Goal: Transaction & Acquisition: Book appointment/travel/reservation

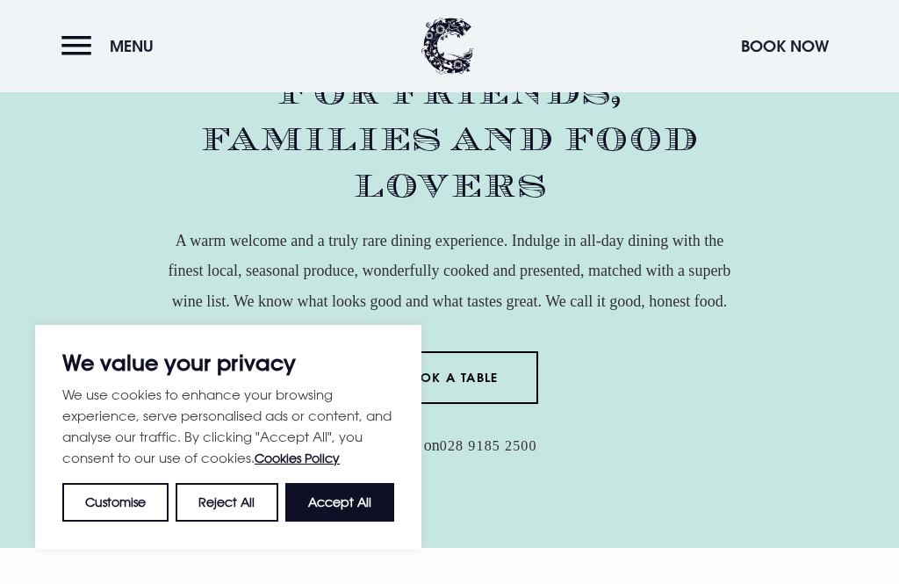
scroll to position [643, 0]
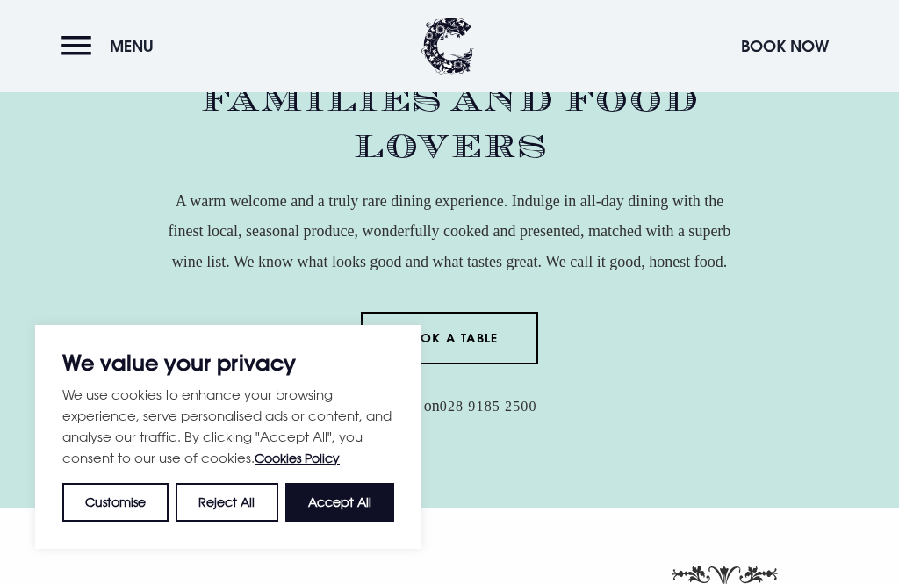
click at [352, 522] on button "Accept All" at bounding box center [339, 502] width 109 height 39
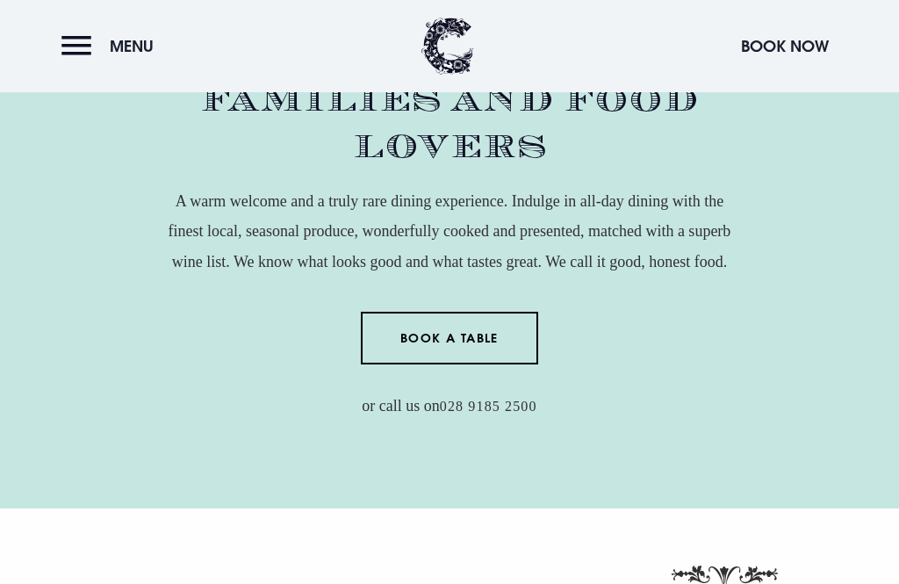
checkbox input "true"
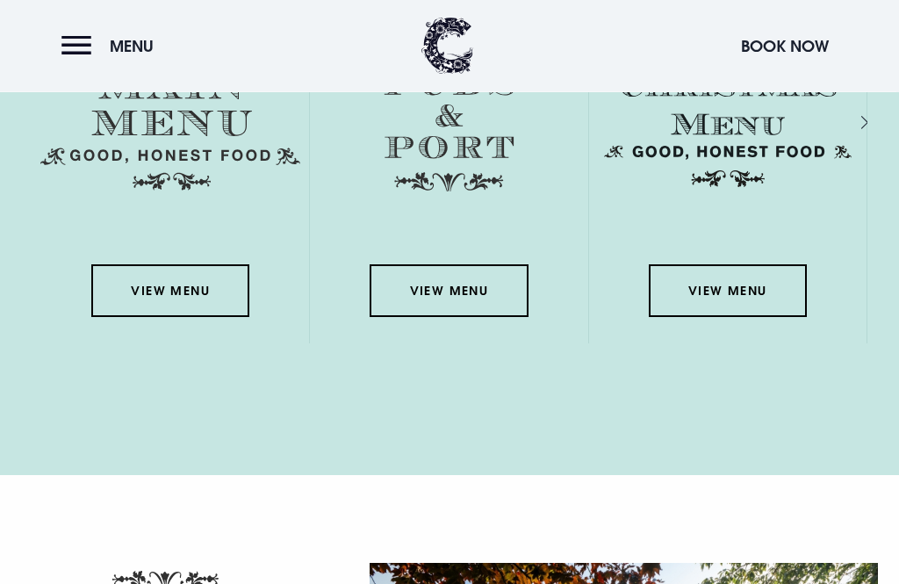
scroll to position [2583, 0]
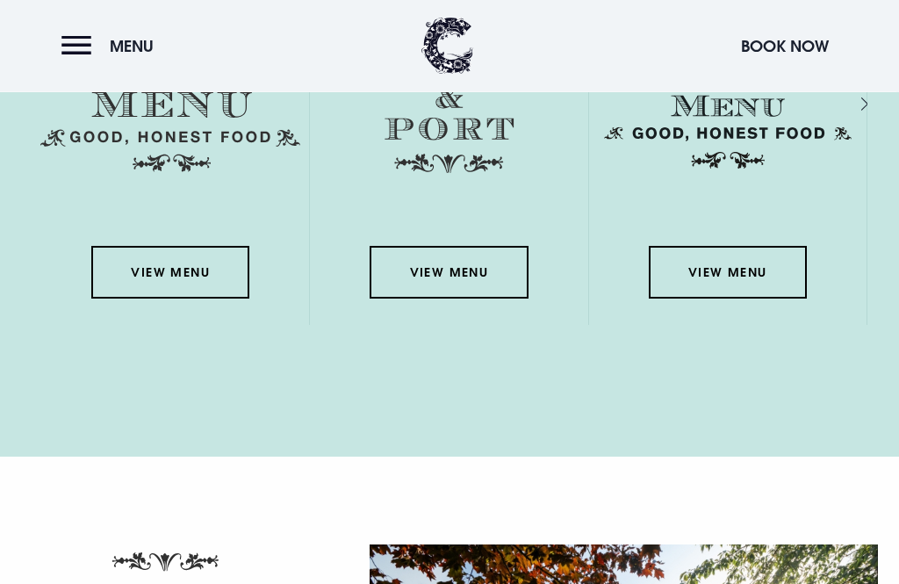
click at [170, 299] on link "View Menu" at bounding box center [170, 273] width 158 height 53
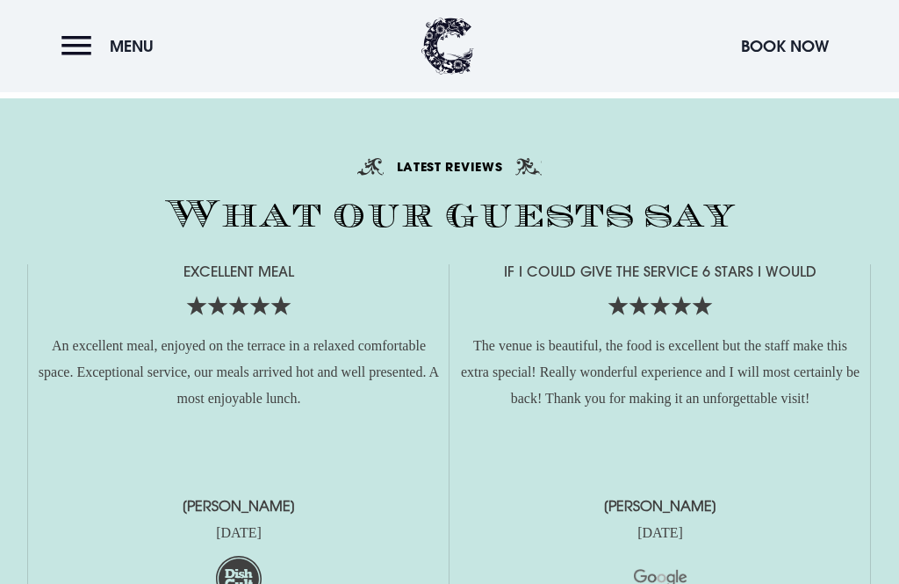
scroll to position [3521, 0]
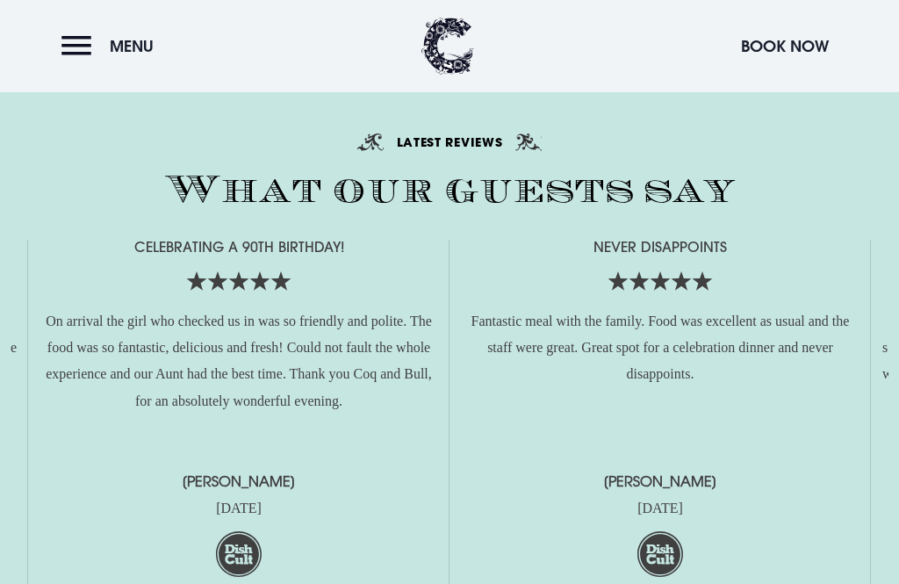
click at [759, 508] on div "Never disappoints Fantastic meal with the family. Food was excellent as usual a…" at bounding box center [660, 418] width 404 height 357
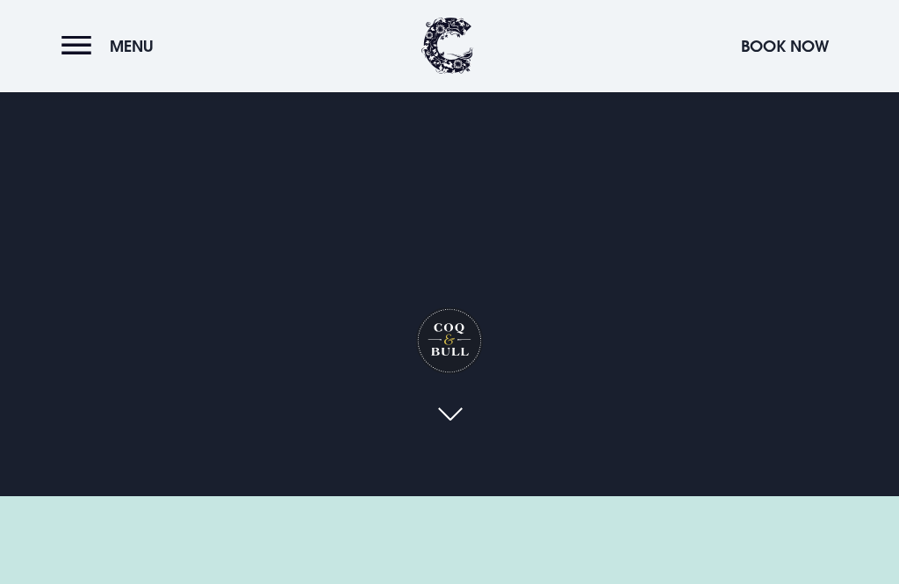
scroll to position [0, 0]
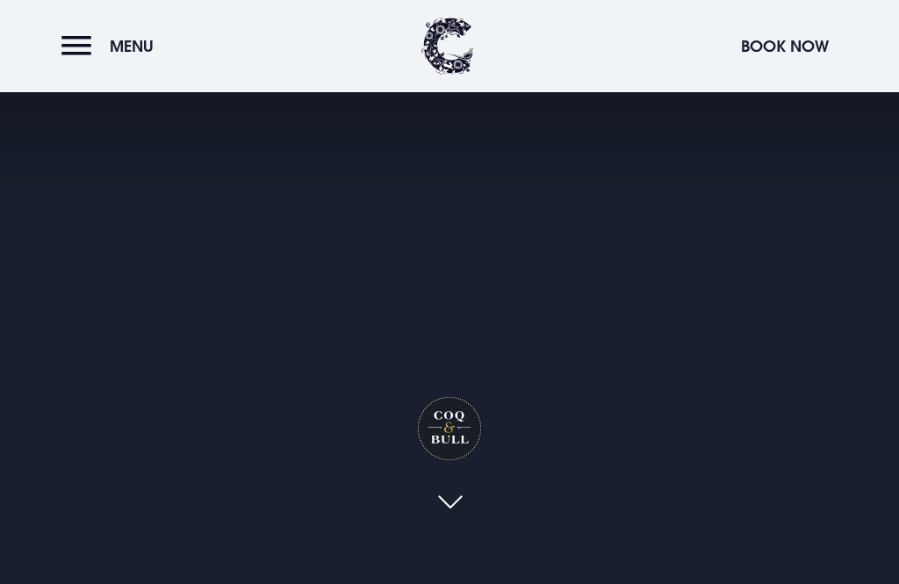
click at [89, 42] on button "Menu" at bounding box center [111, 46] width 101 height 38
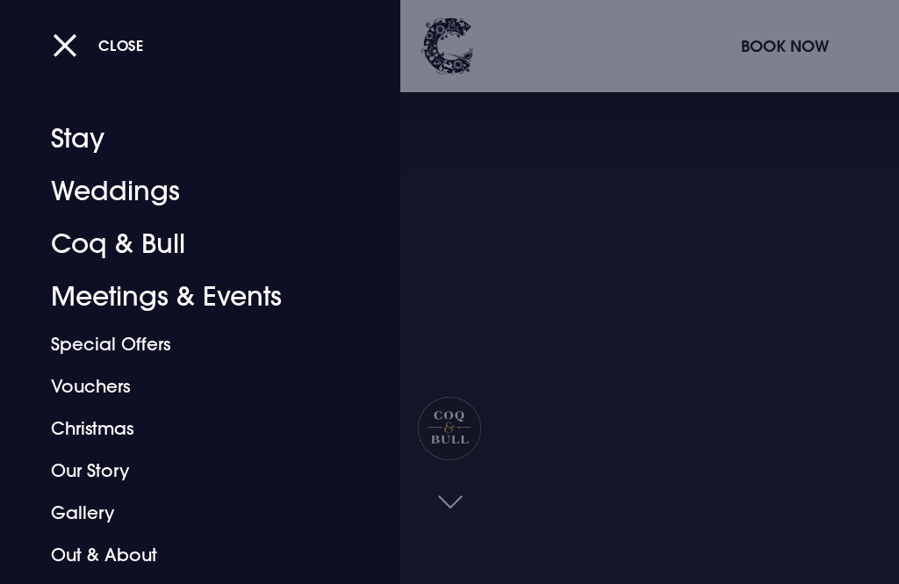
click at [790, 36] on div at bounding box center [449, 292] width 899 height 584
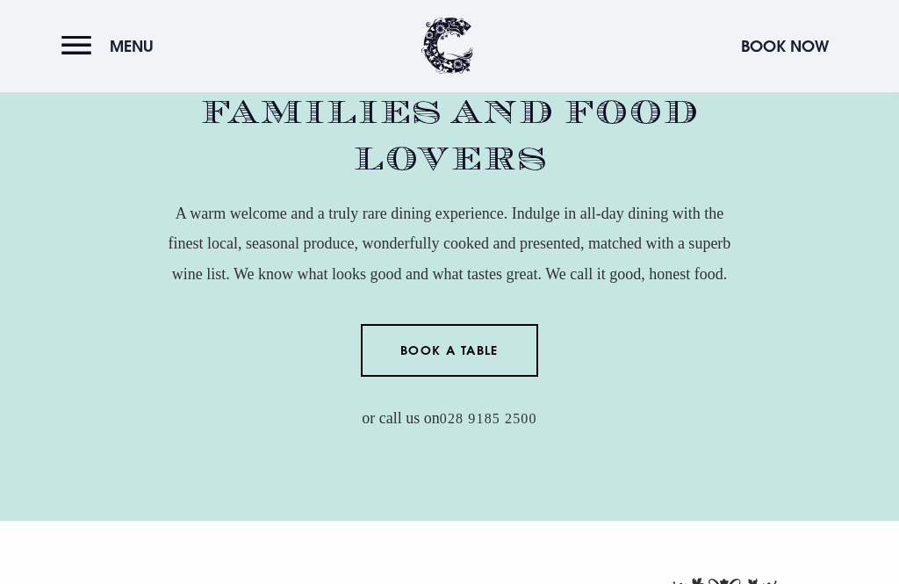
scroll to position [817, 0]
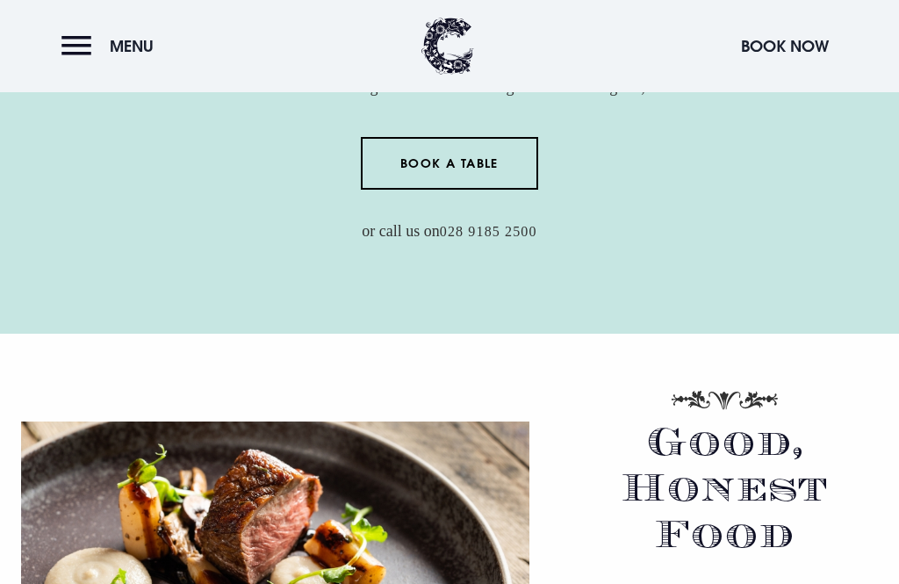
click at [461, 190] on link "Book a Table" at bounding box center [450, 163] width 178 height 53
